Goal: Task Accomplishment & Management: Manage account settings

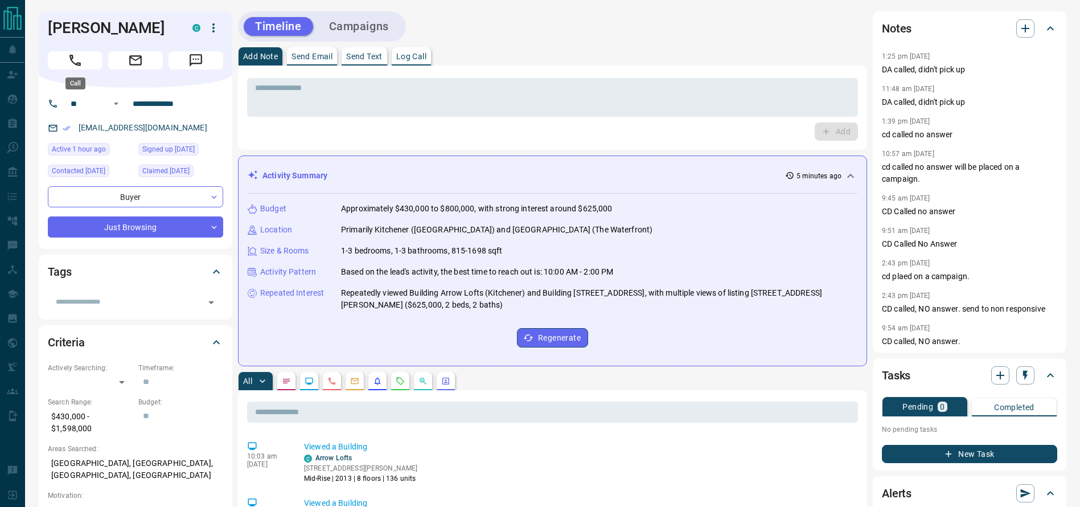
click at [83, 63] on button "Call" at bounding box center [75, 60] width 55 height 18
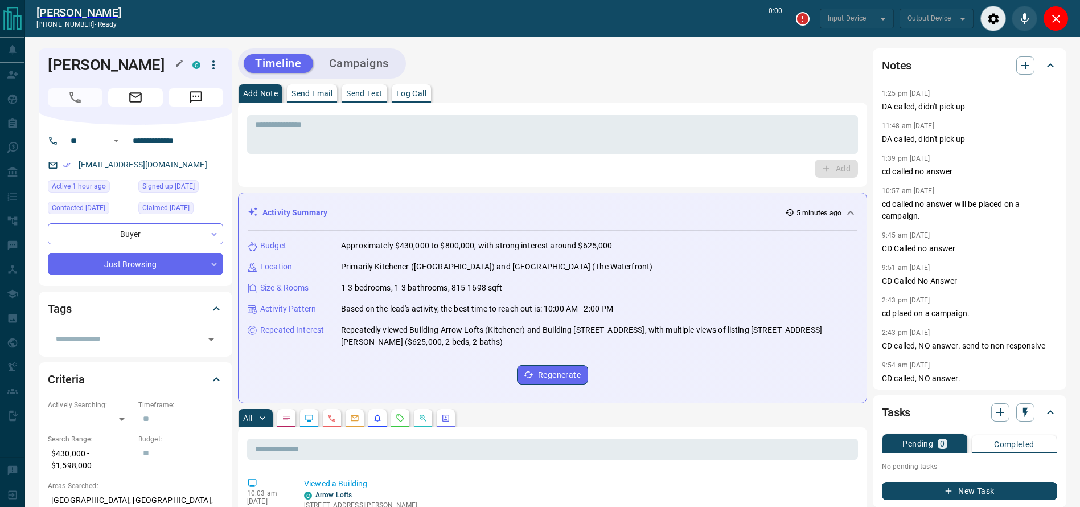
type input "*******"
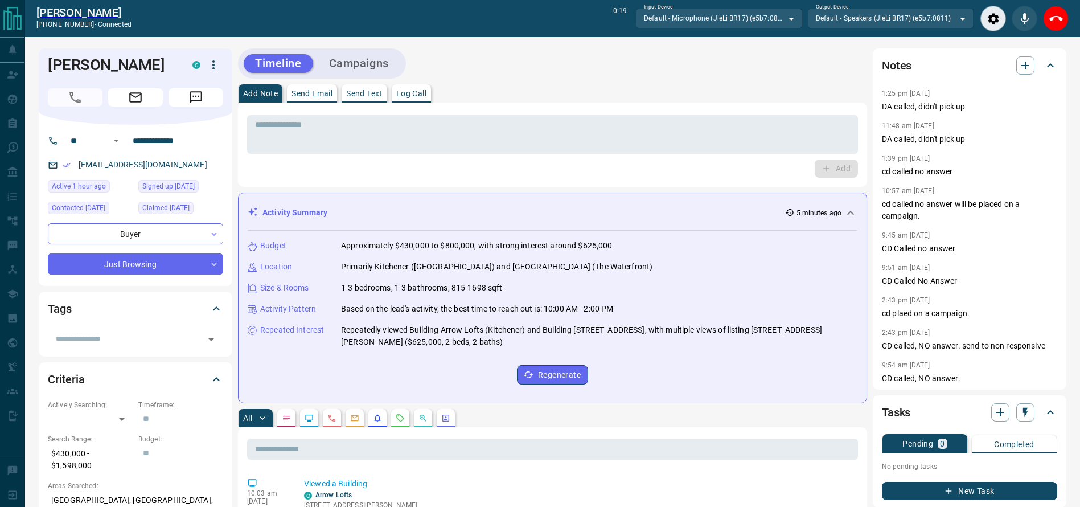
click at [540, 92] on div "Add Note Send Email Send Text Log Call" at bounding box center [552, 93] width 629 height 18
click at [1057, 25] on button "Close" at bounding box center [1056, 19] width 26 height 26
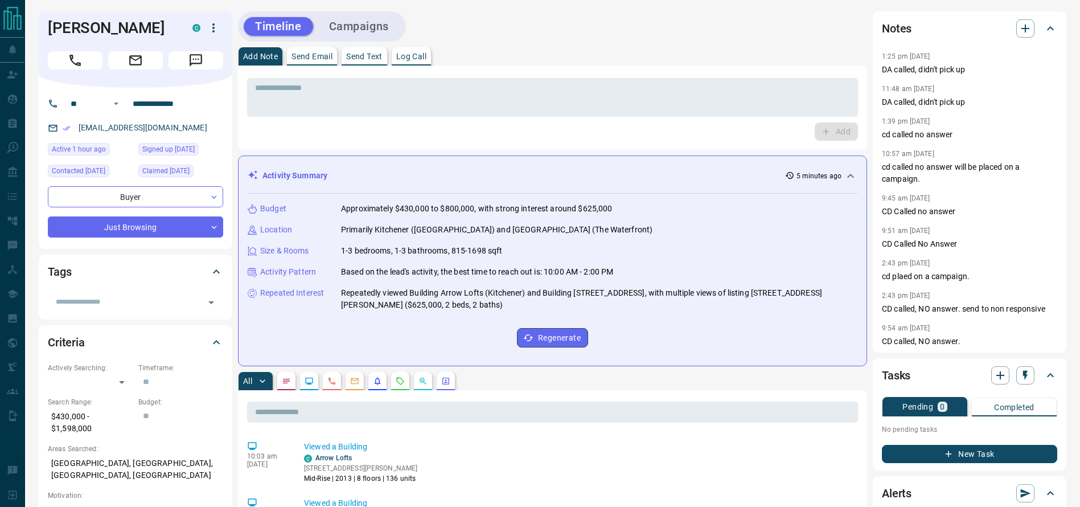
click at [712, 64] on div "Add Note Send Email Send Text Log Call" at bounding box center [552, 56] width 629 height 18
click at [679, 101] on textarea at bounding box center [552, 97] width 595 height 29
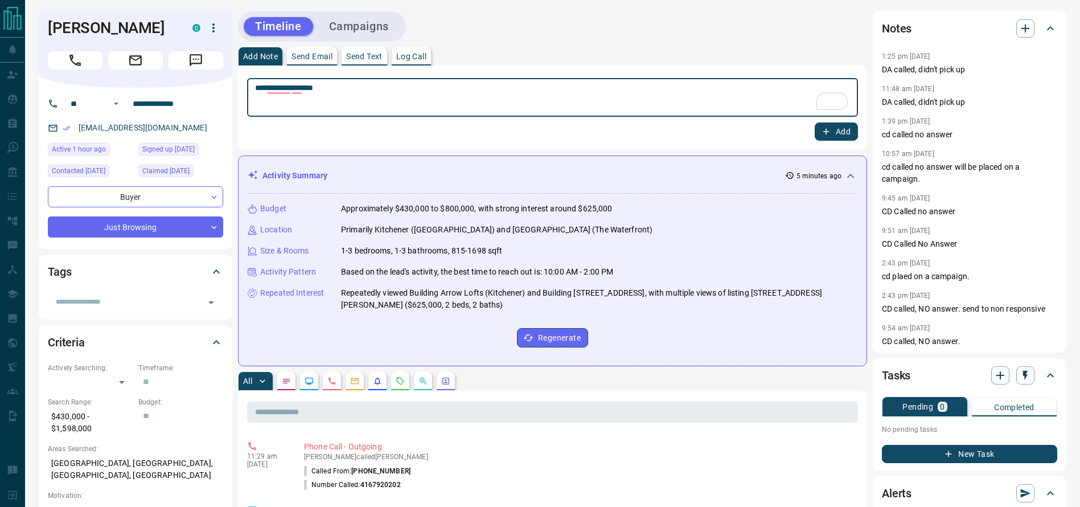
type textarea "**********"
click at [845, 130] on button "Add" at bounding box center [836, 131] width 43 height 18
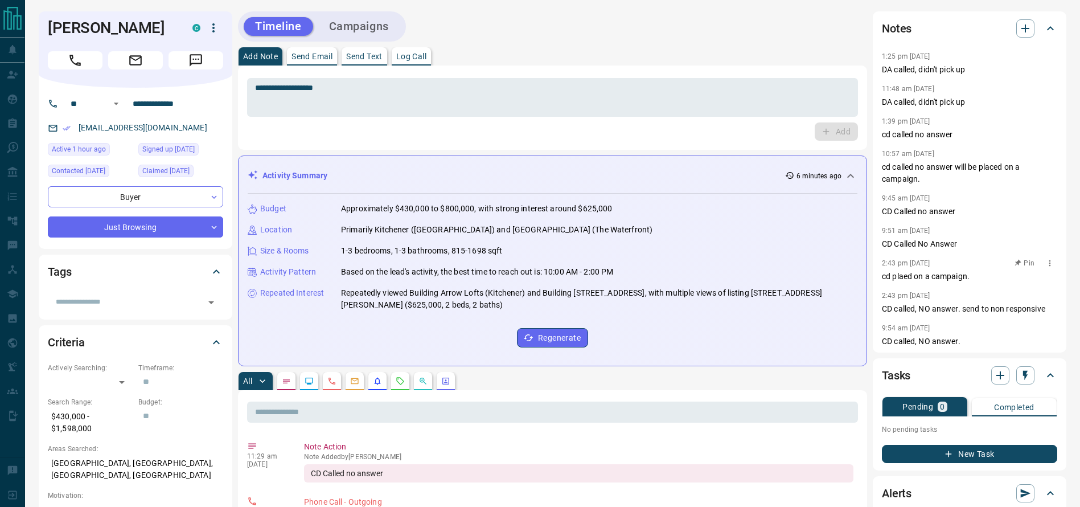
click at [914, 260] on p "2:43 pm [DATE]" at bounding box center [906, 263] width 48 height 8
click at [393, 18] on button "Campaigns" at bounding box center [359, 26] width 83 height 19
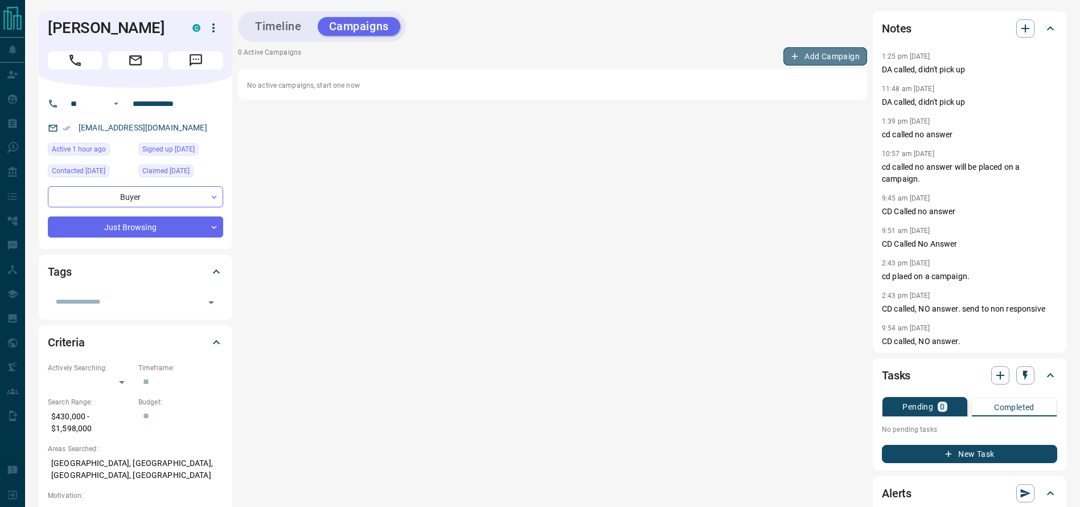
click at [826, 55] on button "Add Campaign" at bounding box center [825, 56] width 84 height 18
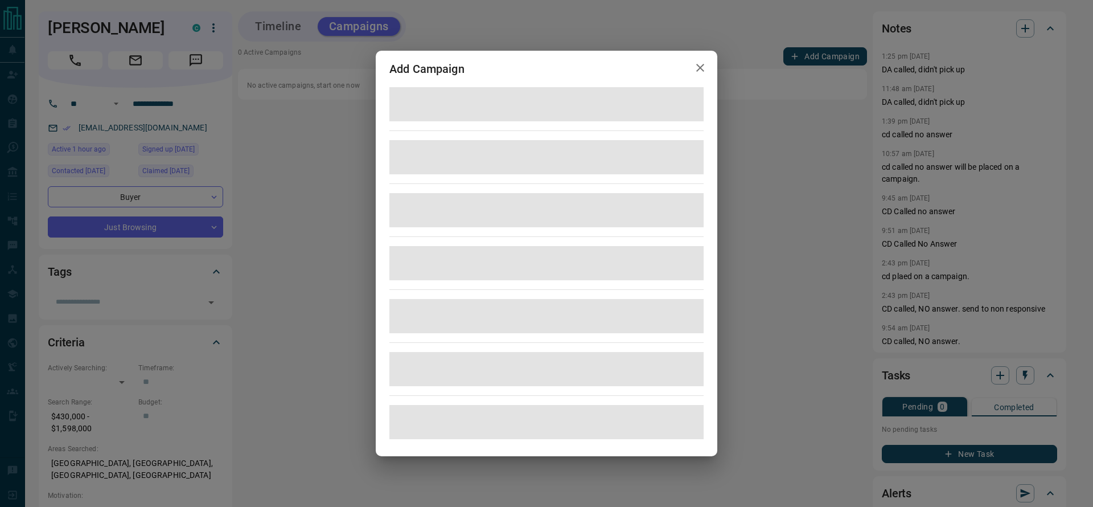
click at [343, 381] on div "Add Campaign" at bounding box center [546, 253] width 1093 height 507
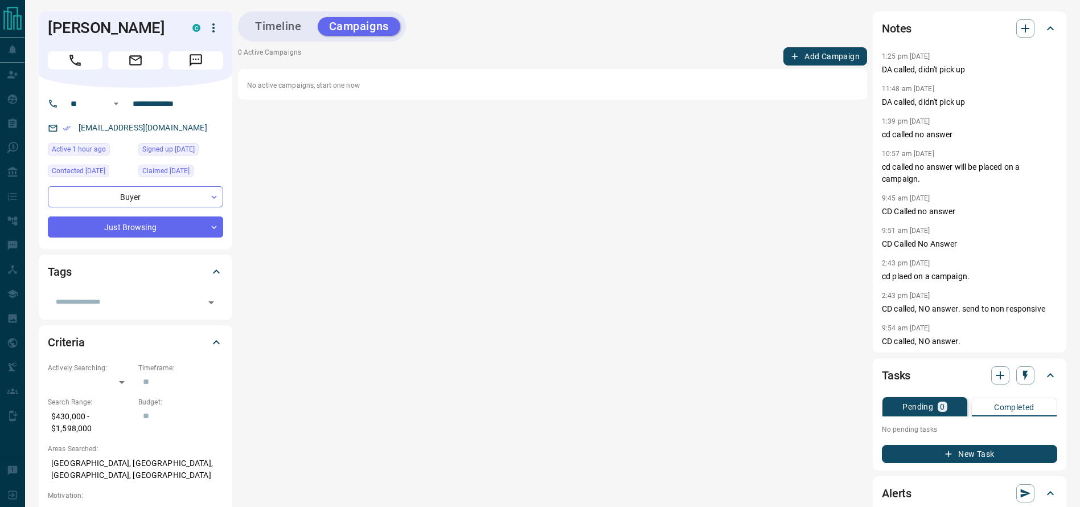
click at [832, 53] on button "Add Campaign" at bounding box center [825, 56] width 84 height 18
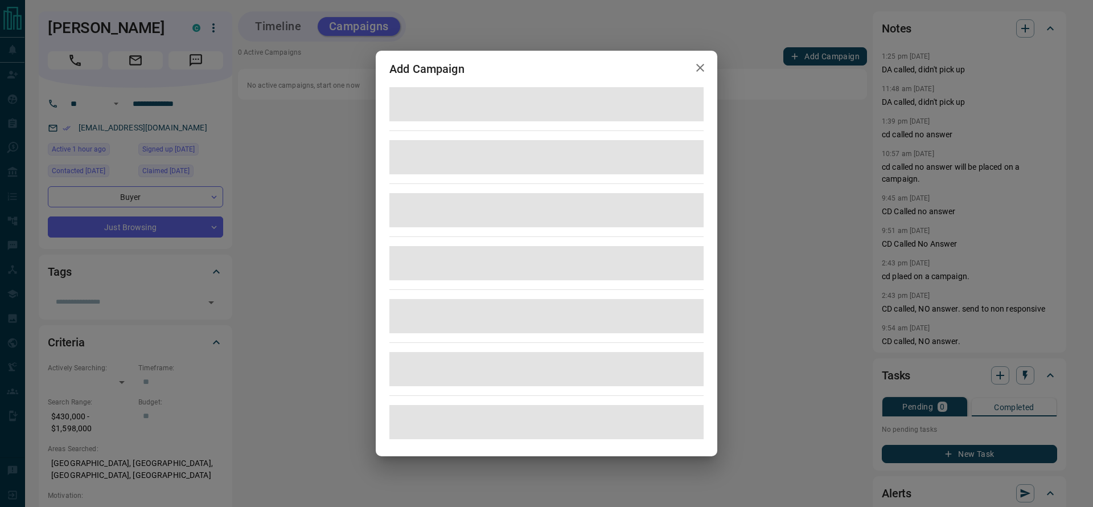
click at [314, 125] on div "Add Campaign" at bounding box center [546, 253] width 1093 height 507
